Goal: Navigation & Orientation: Understand site structure

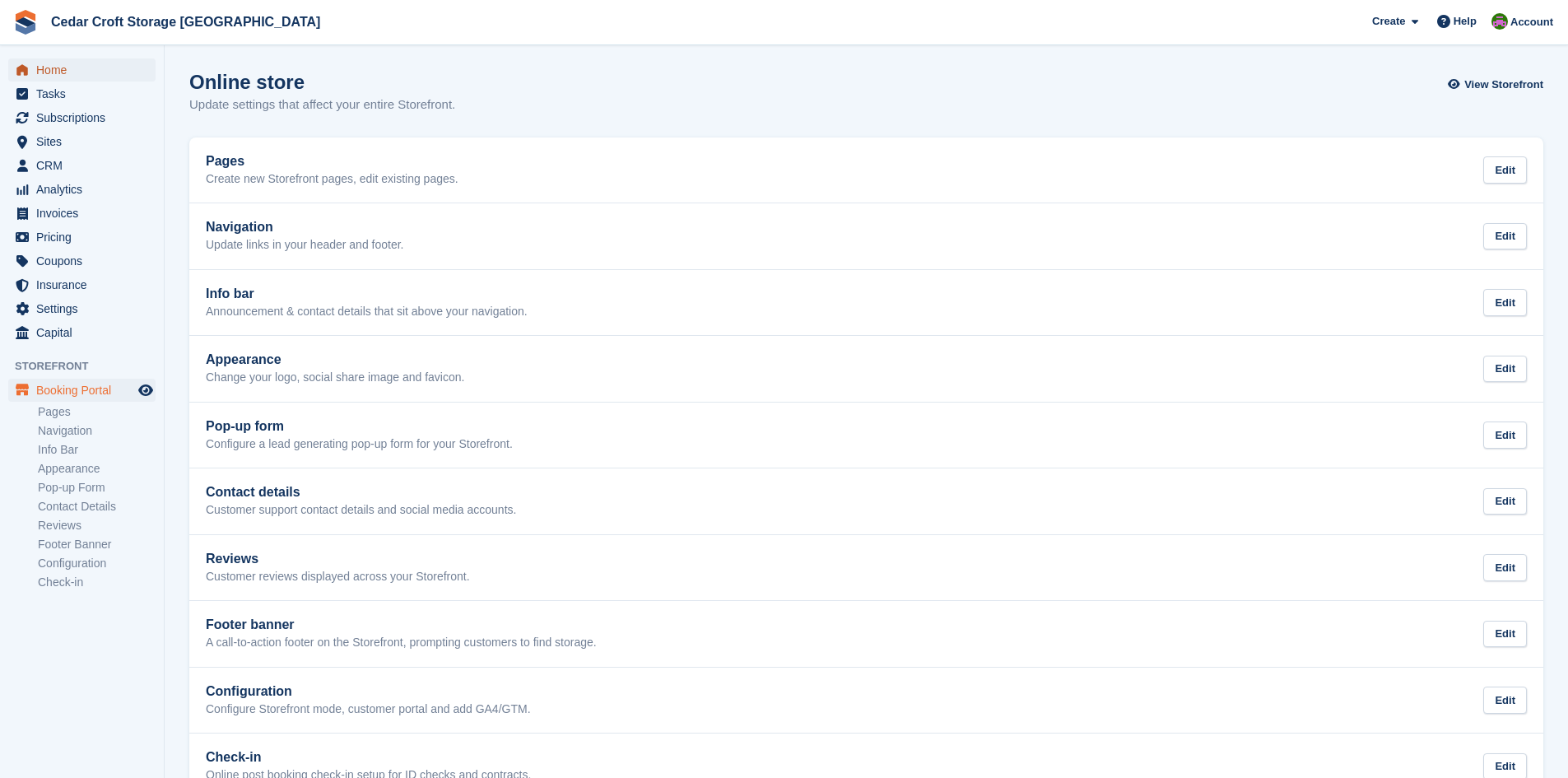
click at [52, 73] on span "Home" at bounding box center [86, 69] width 99 height 23
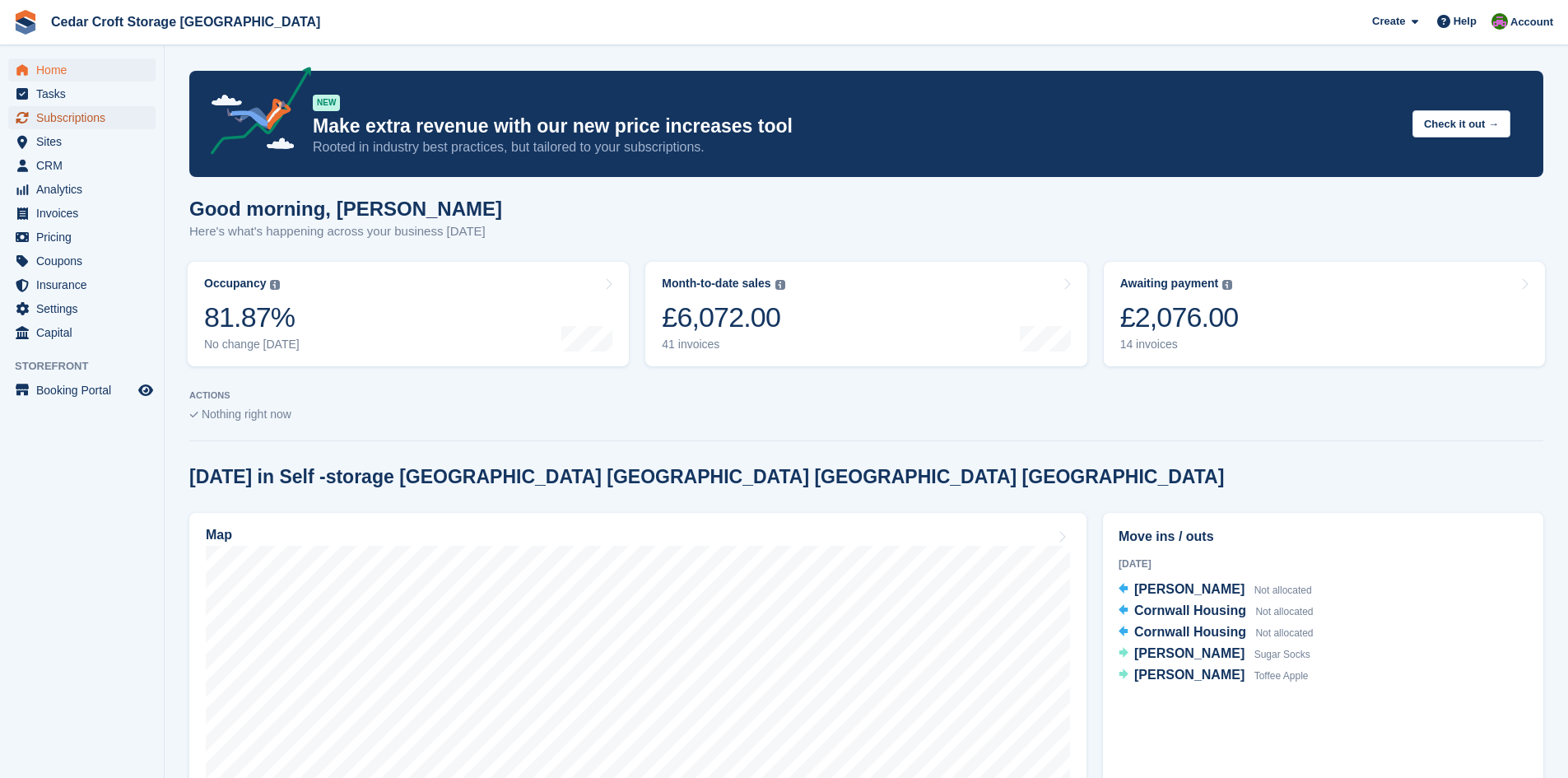
click at [43, 118] on span "Subscriptions" at bounding box center [86, 117] width 99 height 23
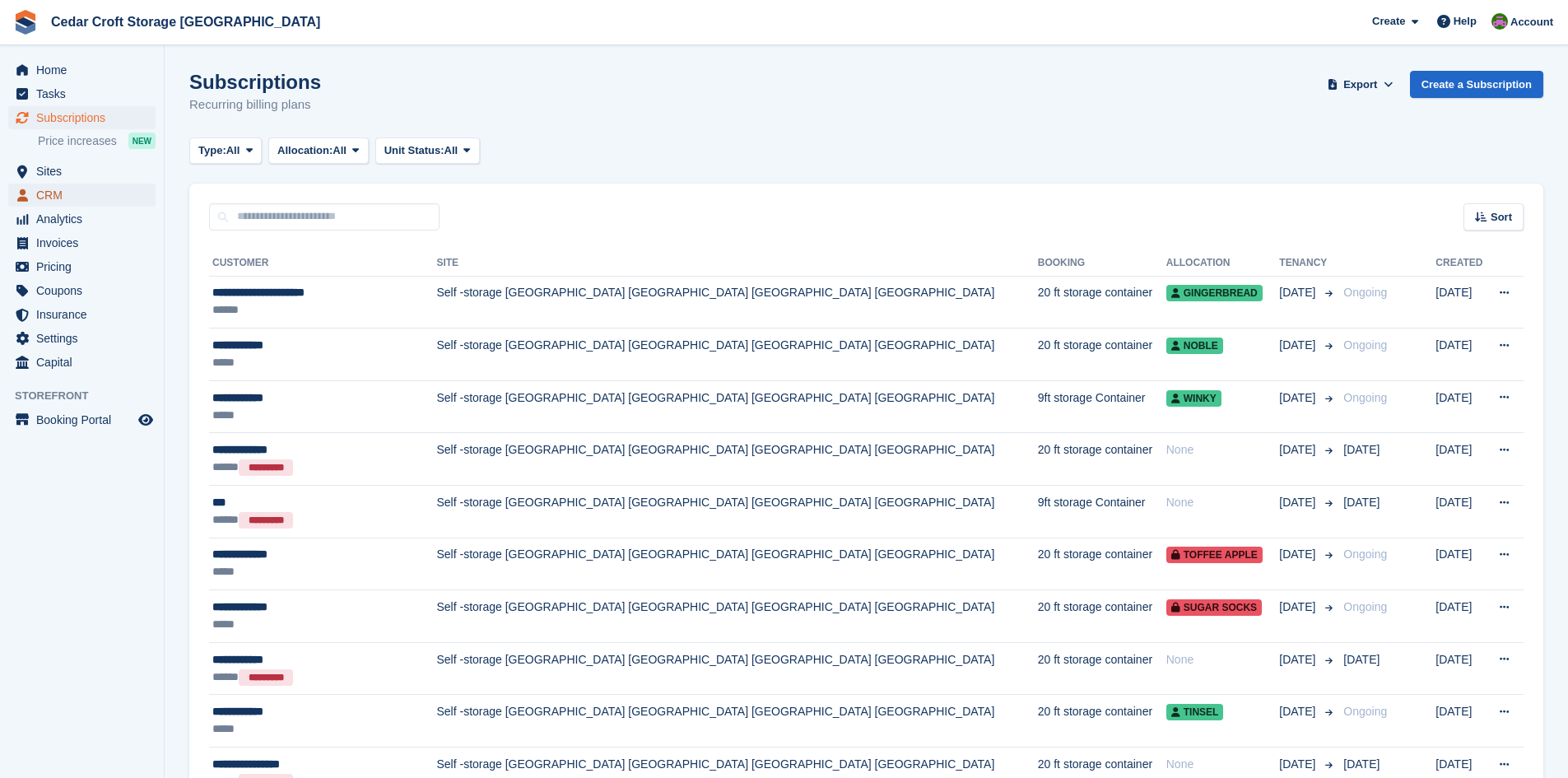
click at [46, 194] on span "CRM" at bounding box center [86, 194] width 99 height 23
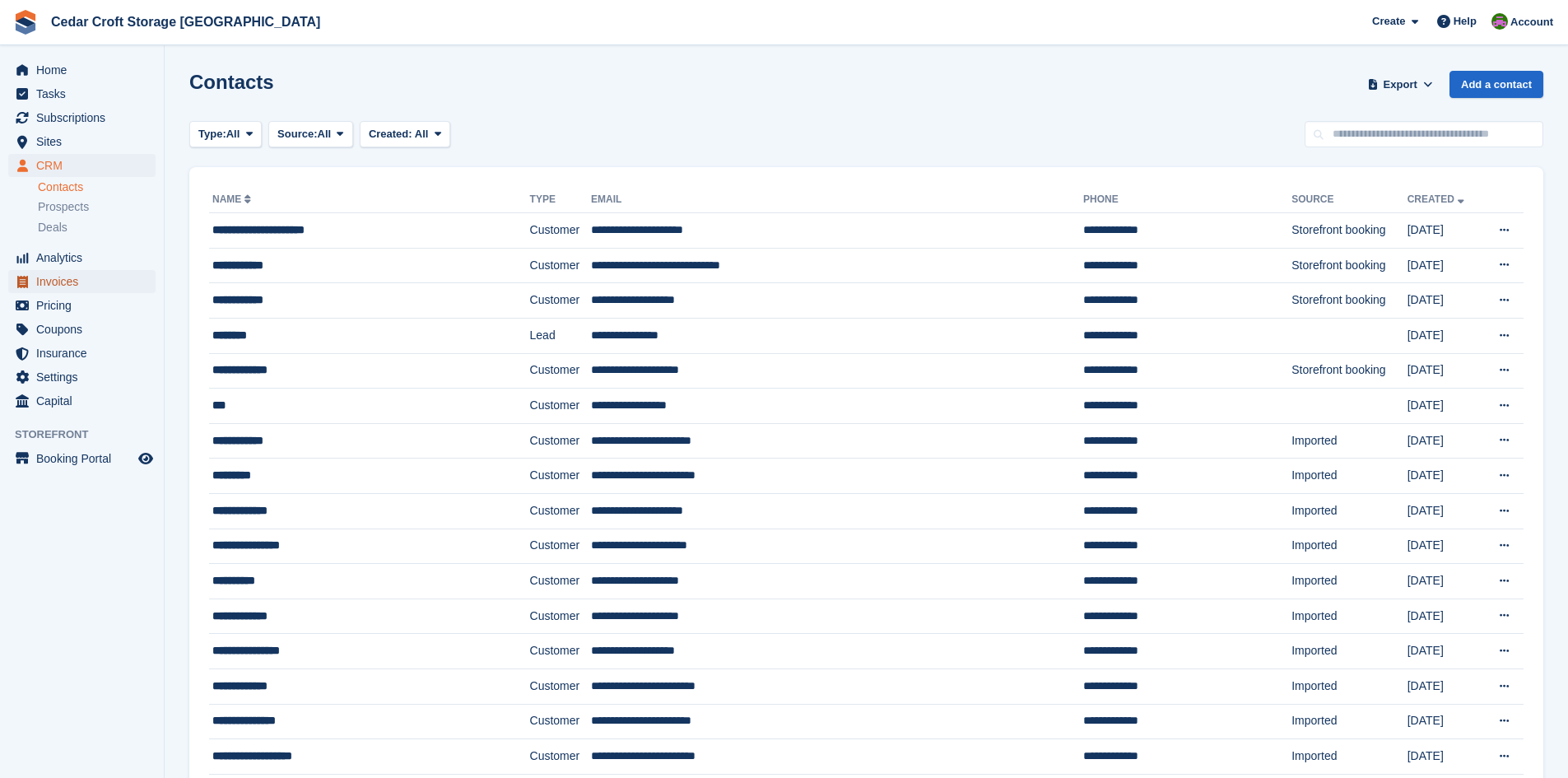
click at [47, 280] on span "Invoices" at bounding box center [86, 280] width 99 height 23
